Goal: Check status: Check status

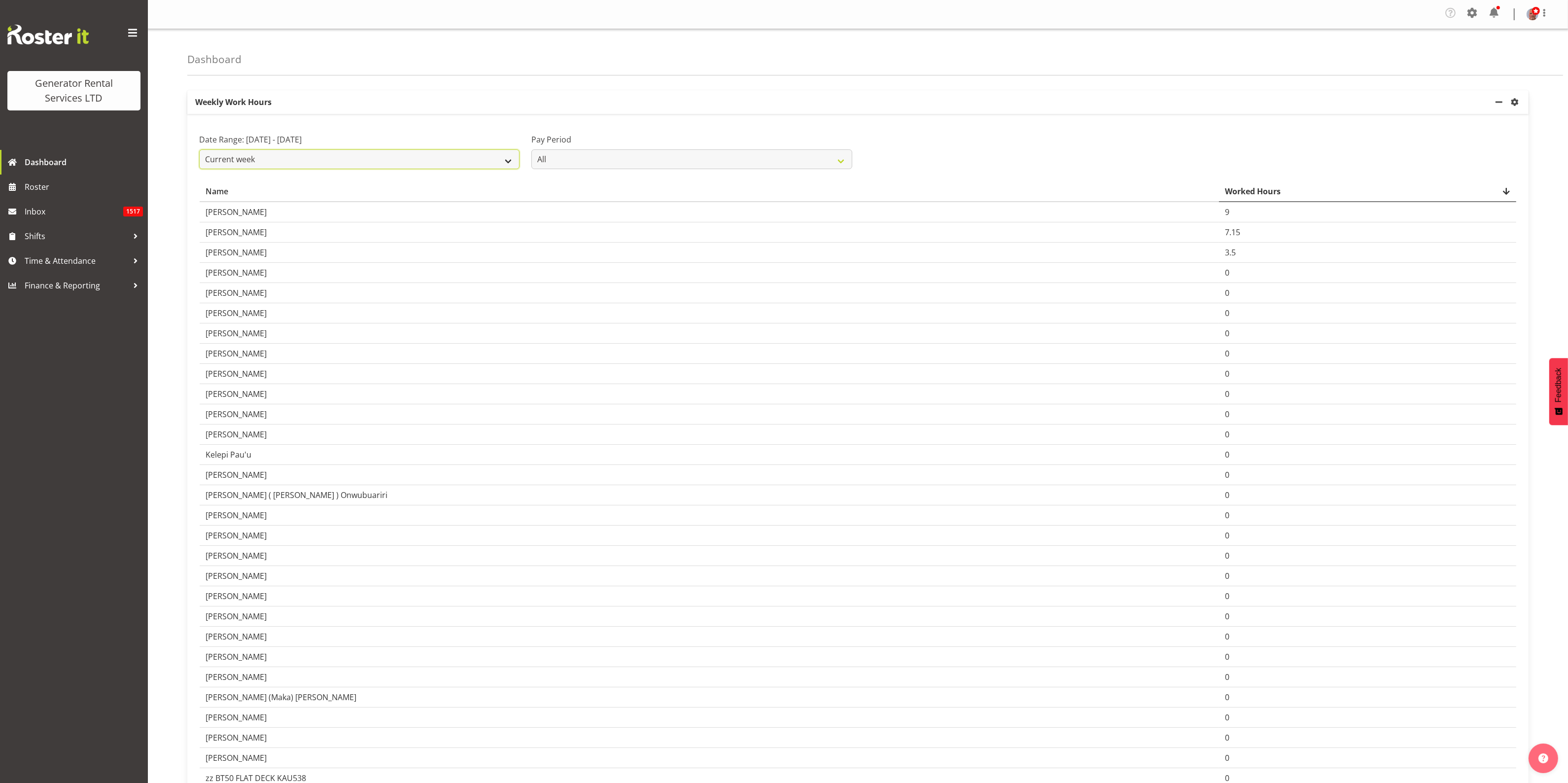
click at [364, 151] on select "Current week Last week Current Month Last Month Last 30 days" at bounding box center [359, 159] width 320 height 20
select select "last_week"
click at [199, 150] on select "Current week Last week Current Month Last Month Last 30 days" at bounding box center [359, 159] width 320 height 20
click at [53, 257] on span "Time & Attendance" at bounding box center [76, 261] width 104 height 15
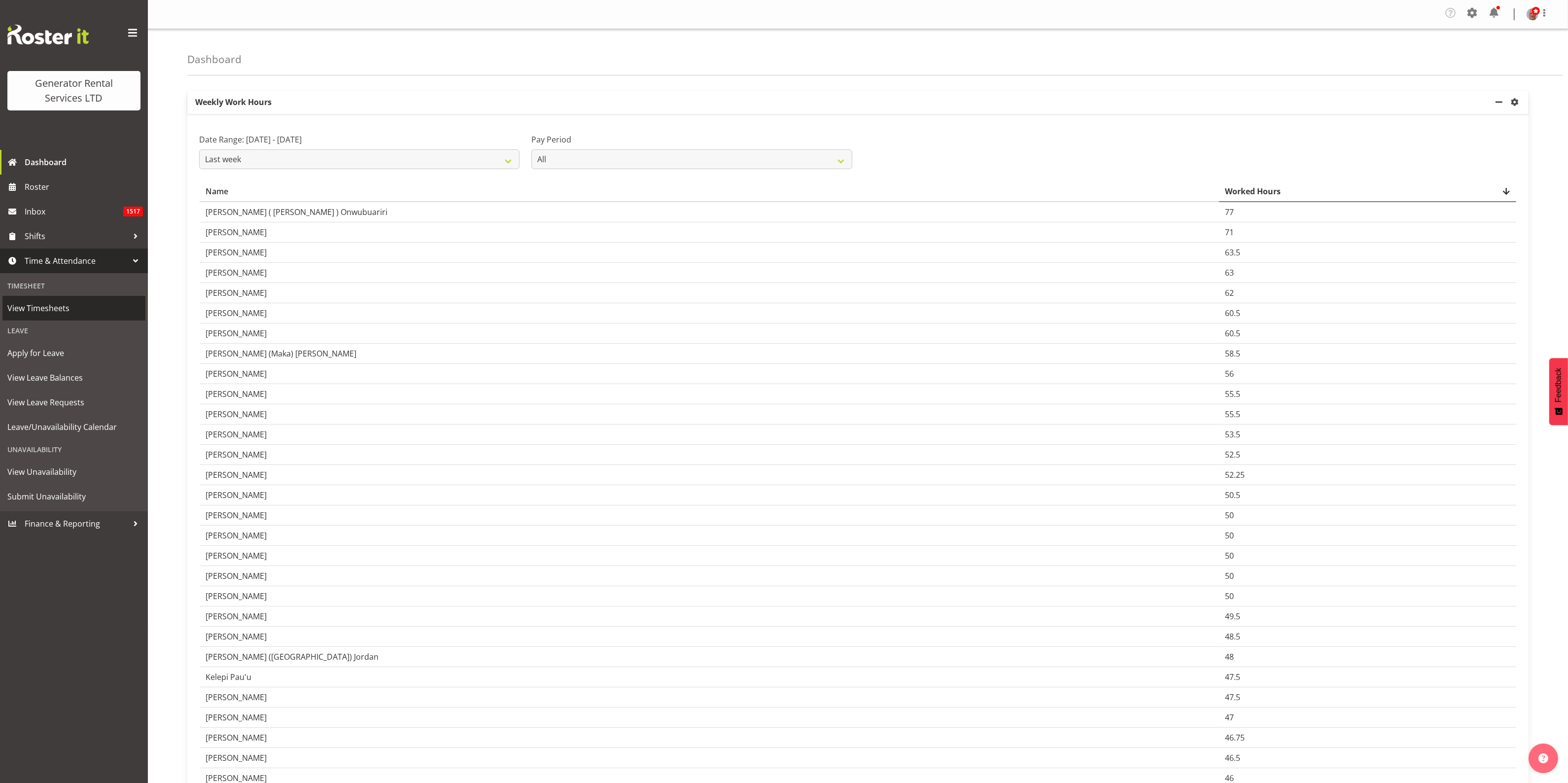
click at [41, 309] on span "View Timesheets" at bounding box center [74, 308] width 133 height 15
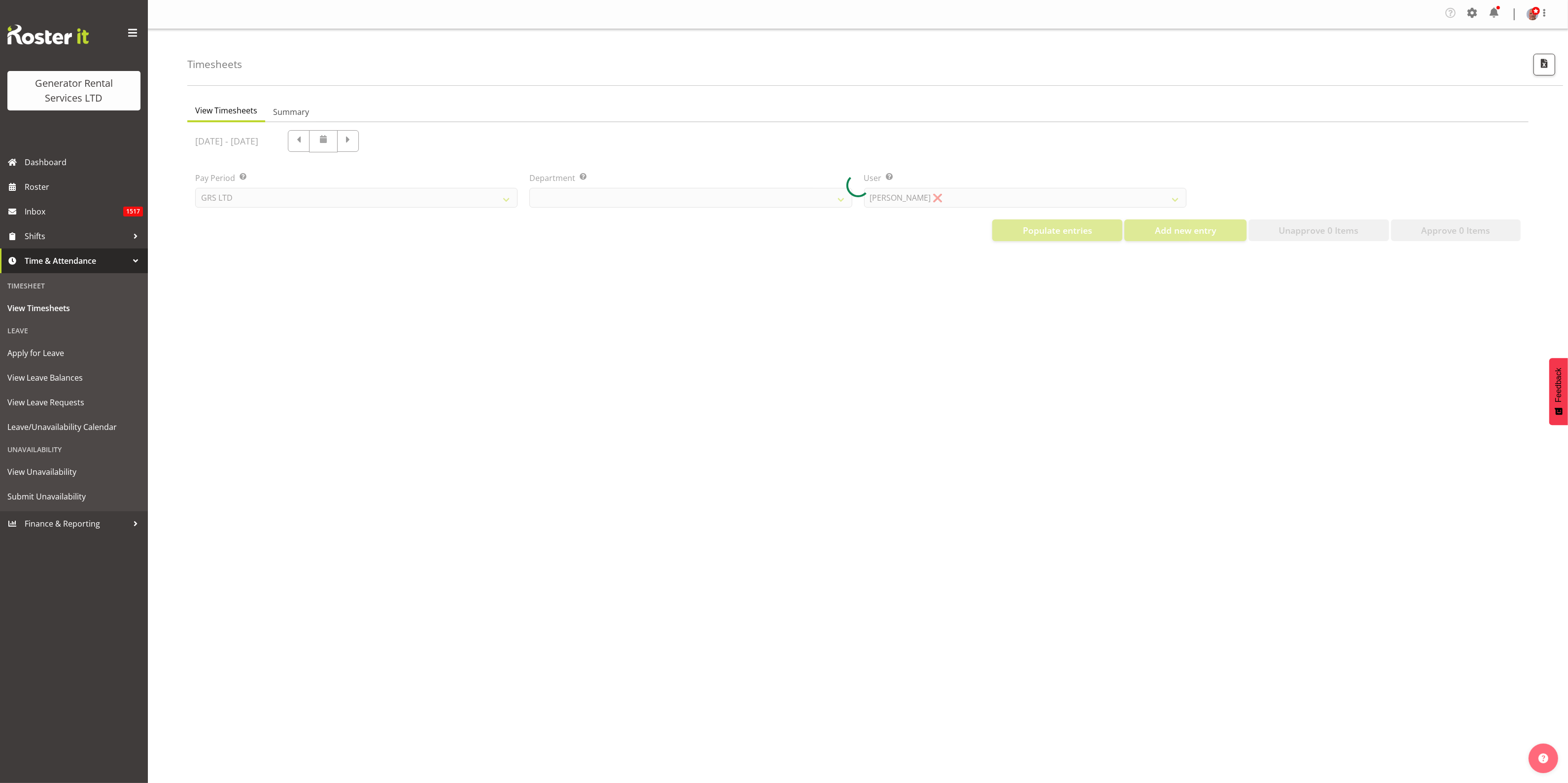
select select "22"
select select "149"
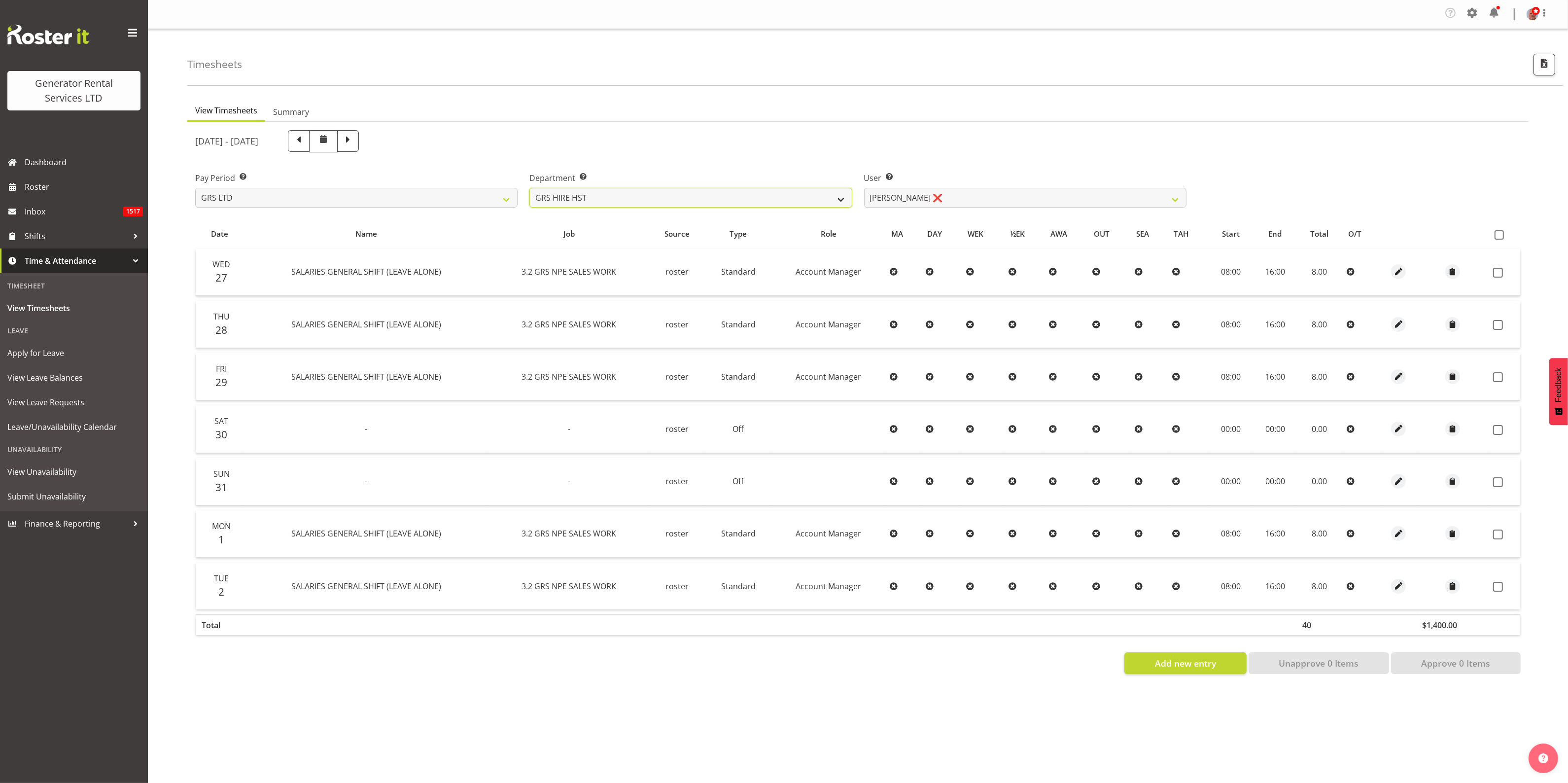
click at [750, 196] on select "GRS ADMIN AKL GRS ADMIN TGA GRS ENGINEERING AKL GRS HIRE AKL GRS HIRE HST GRS H…" at bounding box center [690, 197] width 322 height 20
select select "20"
click at [529, 188] on select "GRS ADMIN AKL GRS ADMIN TGA GRS ENGINEERING AKL GRS HIRE AKL GRS HIRE HST GRS H…" at bounding box center [690, 197] width 322 height 20
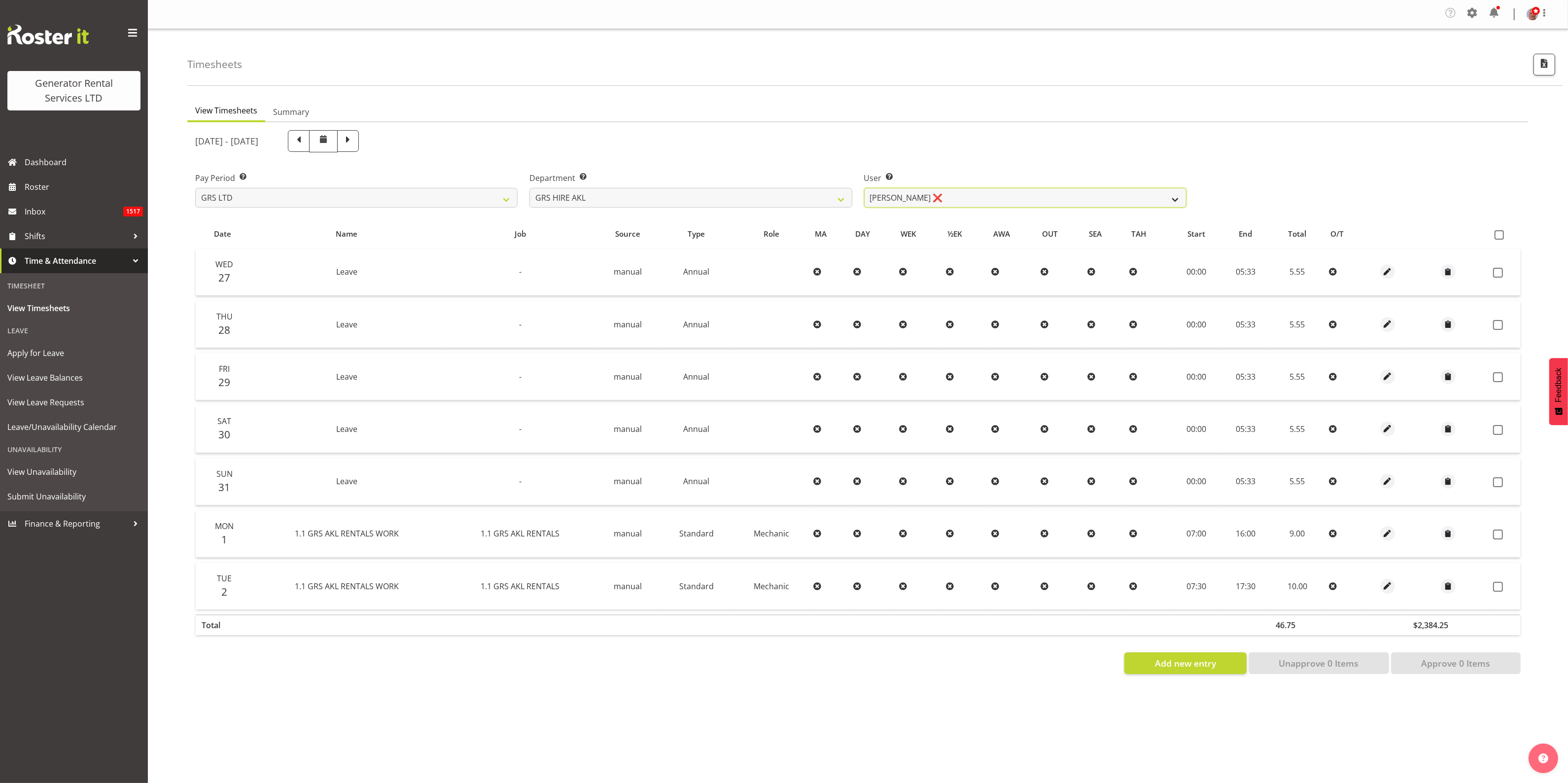
click at [973, 198] on select "Aaron Naish ❌ Brandon Adonis ❌ Brendan (Paris) Jordan ✔ Caleb Phillips ✔ Carl S…" at bounding box center [1025, 197] width 322 height 20
select select "187"
click at [864, 188] on select "Aaron Naish ❌ Brandon Adonis ❌ Brendan (Paris) Jordan ✔ Caleb Phillips ✔ Carl S…" at bounding box center [1025, 197] width 322 height 20
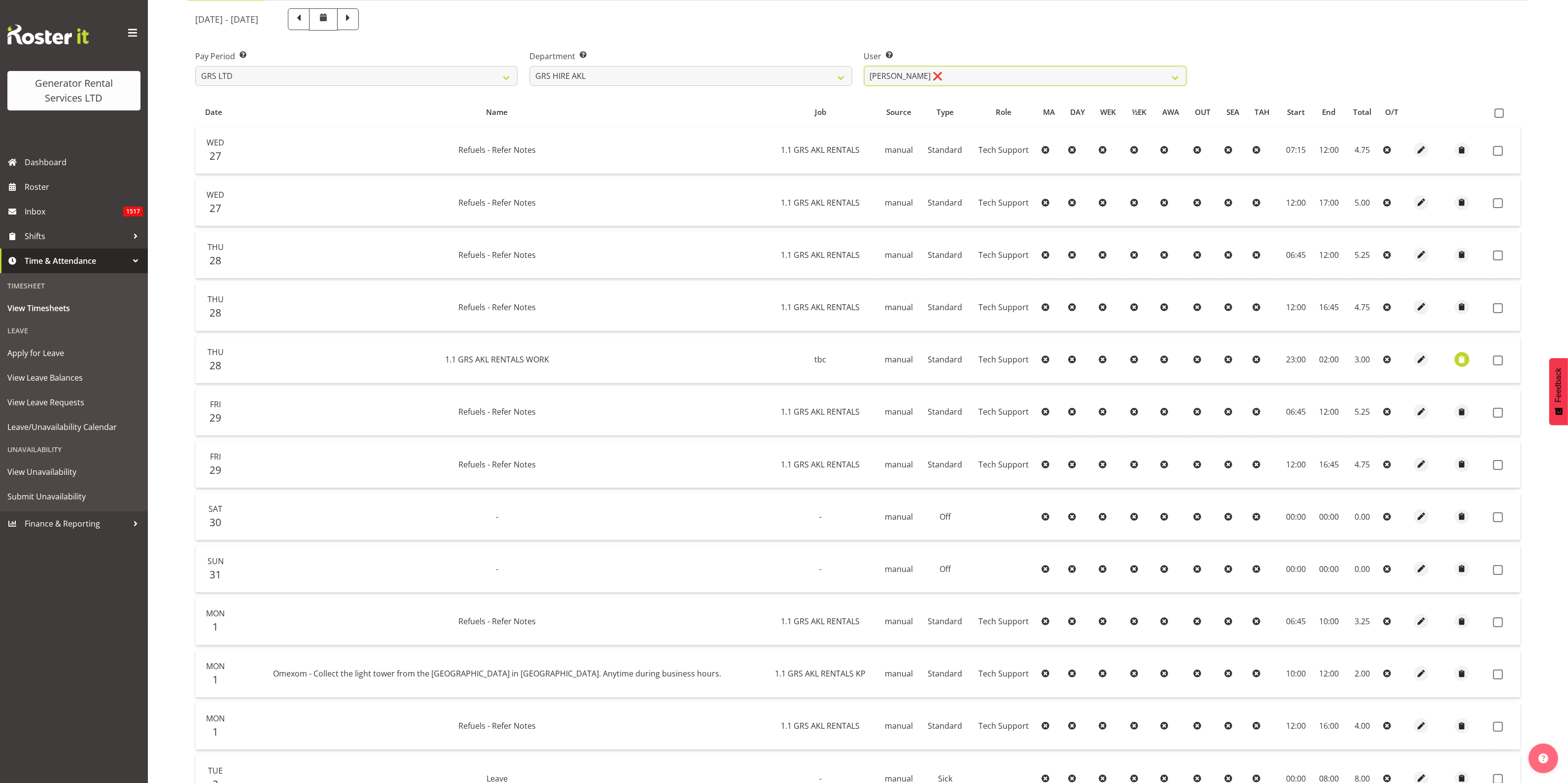
scroll to position [122, 0]
click at [1460, 358] on span "button" at bounding box center [1462, 359] width 12 height 12
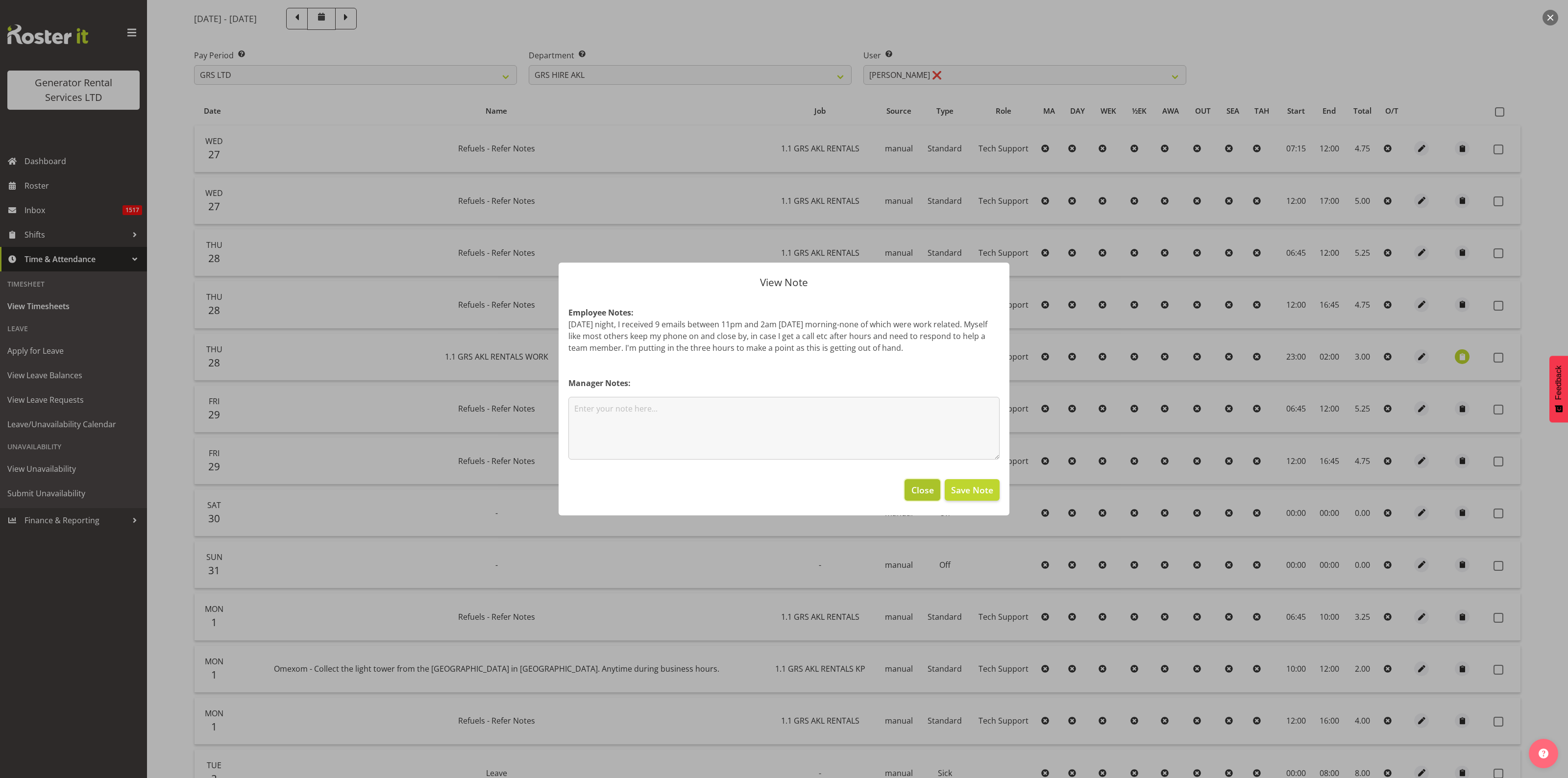
click at [926, 492] on span "Close" at bounding box center [922, 489] width 22 height 13
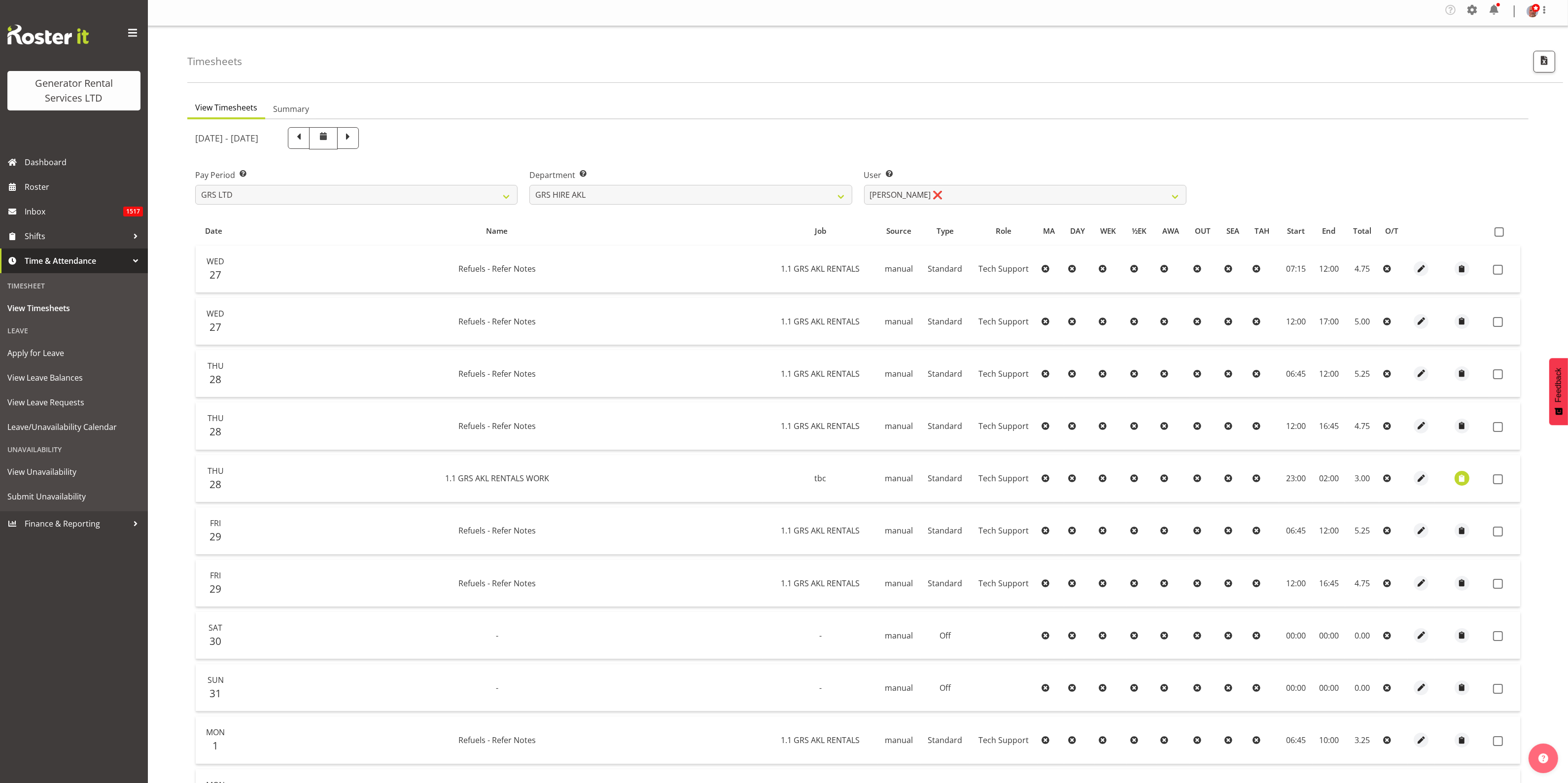
scroll to position [0, 0]
